Goal: Task Accomplishment & Management: Use online tool/utility

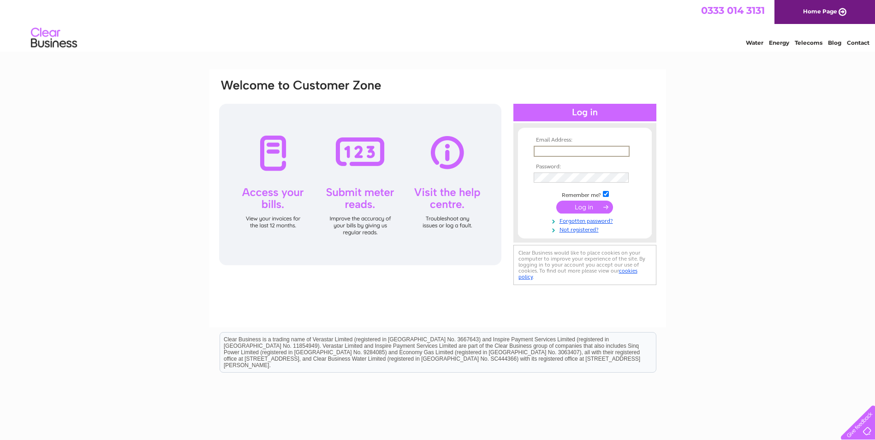
type input "kathryn.doyle@s2estates.com"
click at [585, 207] on input "submit" at bounding box center [584, 207] width 57 height 13
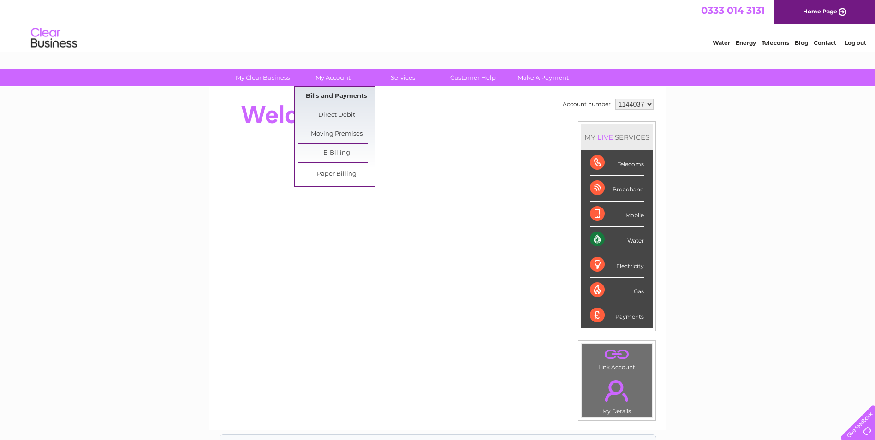
click at [328, 90] on link "Bills and Payments" at bounding box center [336, 96] width 76 height 18
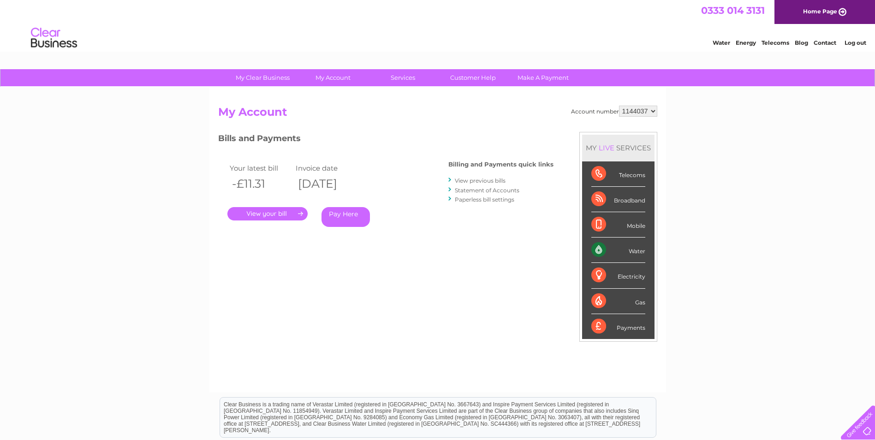
click at [631, 248] on div "Water" at bounding box center [618, 249] width 54 height 25
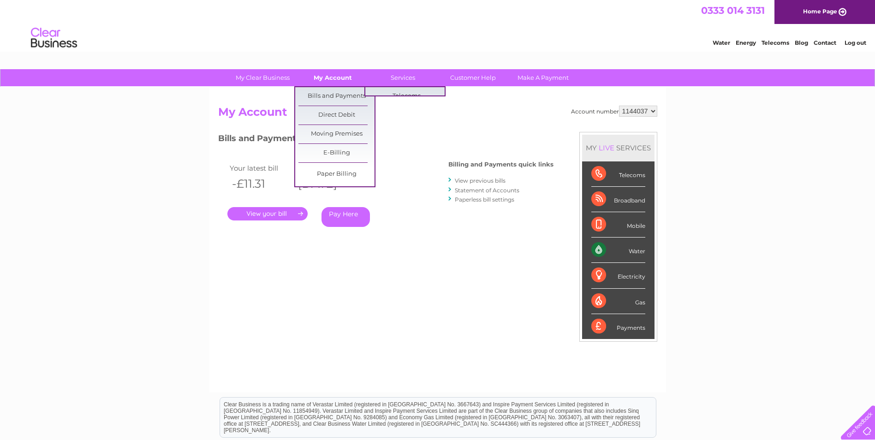
click at [350, 79] on link "My Account" at bounding box center [333, 77] width 76 height 17
click at [329, 97] on link "Bills and Payments" at bounding box center [336, 96] width 76 height 18
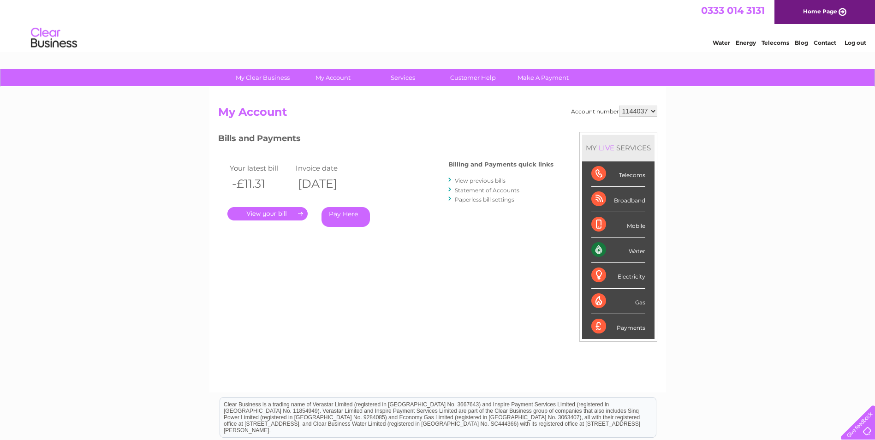
click at [602, 247] on div "Water" at bounding box center [618, 249] width 54 height 25
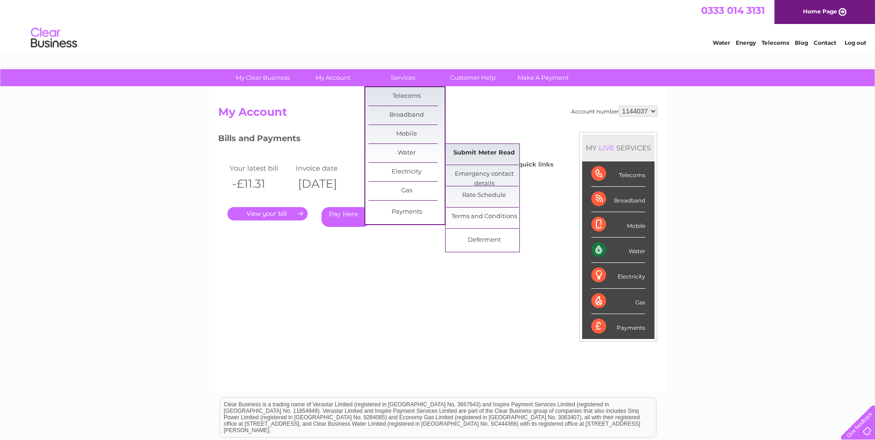
click at [464, 154] on link "Submit Meter Read" at bounding box center [484, 153] width 76 height 18
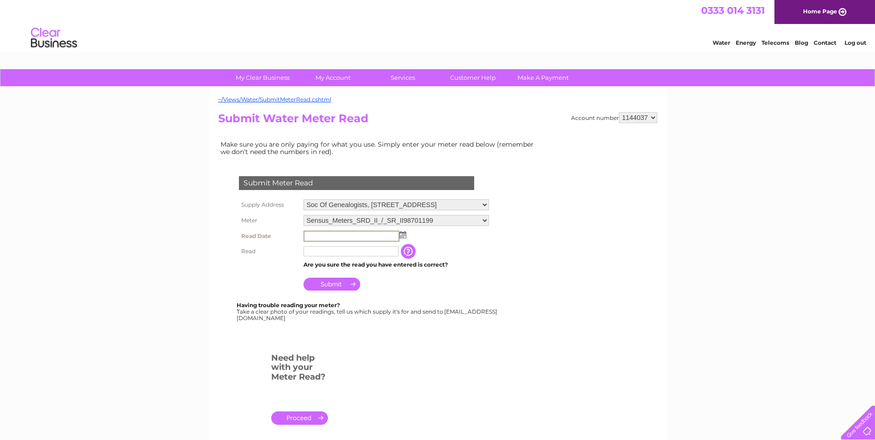
click at [346, 234] on input "text" at bounding box center [351, 236] width 96 height 11
click at [403, 234] on img at bounding box center [402, 234] width 7 height 7
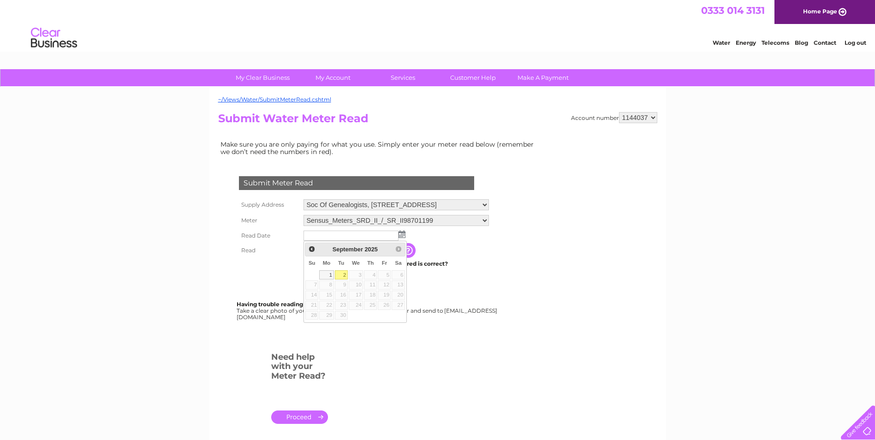
click at [343, 274] on link "2" at bounding box center [341, 274] width 13 height 9
type input "[DATE]"
click at [339, 250] on input "text" at bounding box center [350, 250] width 95 height 10
click at [460, 352] on form "Submit Meter Read Supply Address [STREET_ADDRESS] Meter Sensus_Meters_SRD_II_/_…" at bounding box center [379, 304] width 323 height 292
drag, startPoint x: 348, startPoint y: 280, endPoint x: 381, endPoint y: 294, distance: 36.1
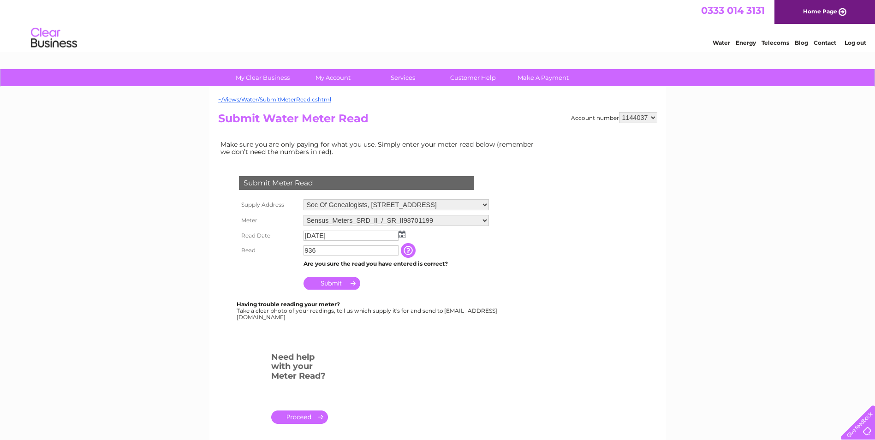
click at [351, 281] on input "Submit" at bounding box center [331, 283] width 57 height 13
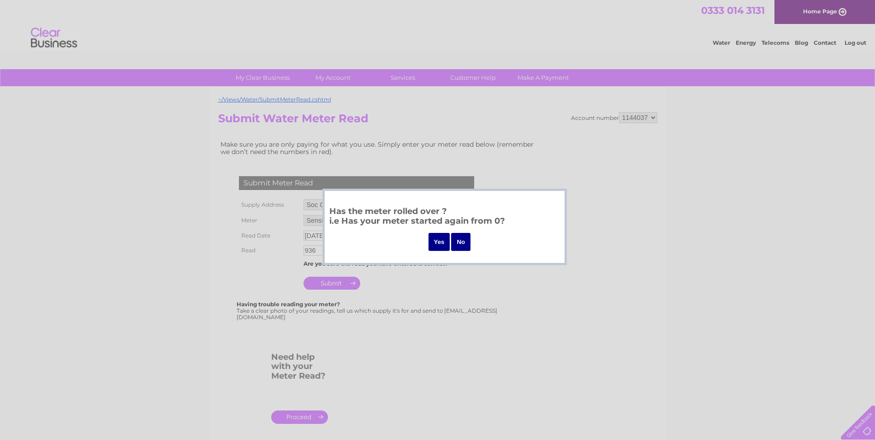
click at [461, 240] on input "No" at bounding box center [460, 242] width 19 height 18
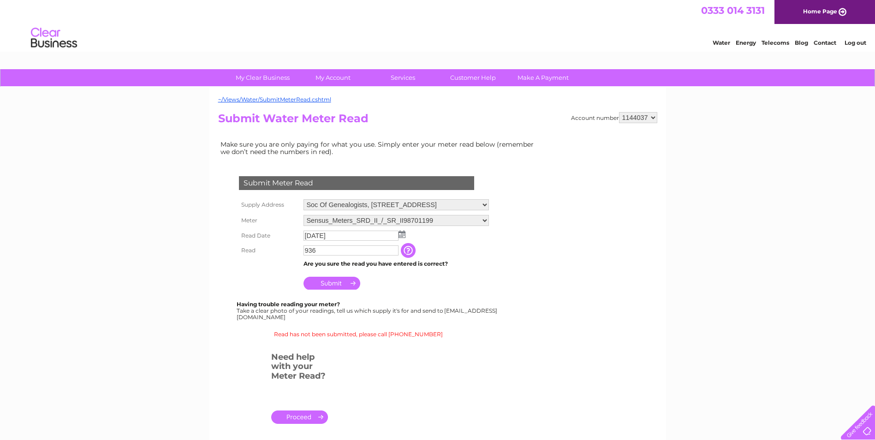
click at [344, 247] on input "936" at bounding box center [350, 250] width 95 height 10
click at [307, 248] on input "936" at bounding box center [351, 250] width 96 height 11
type input "7936"
click at [328, 284] on input "Submit" at bounding box center [331, 284] width 57 height 13
